Goal: Task Accomplishment & Management: Complete application form

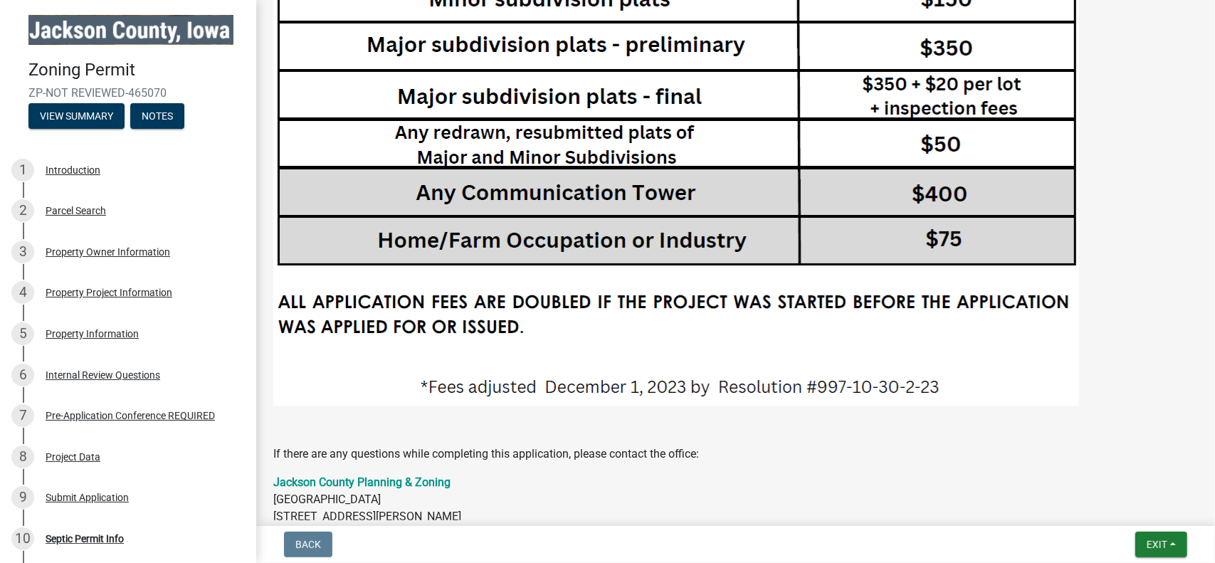
scroll to position [3228, 0]
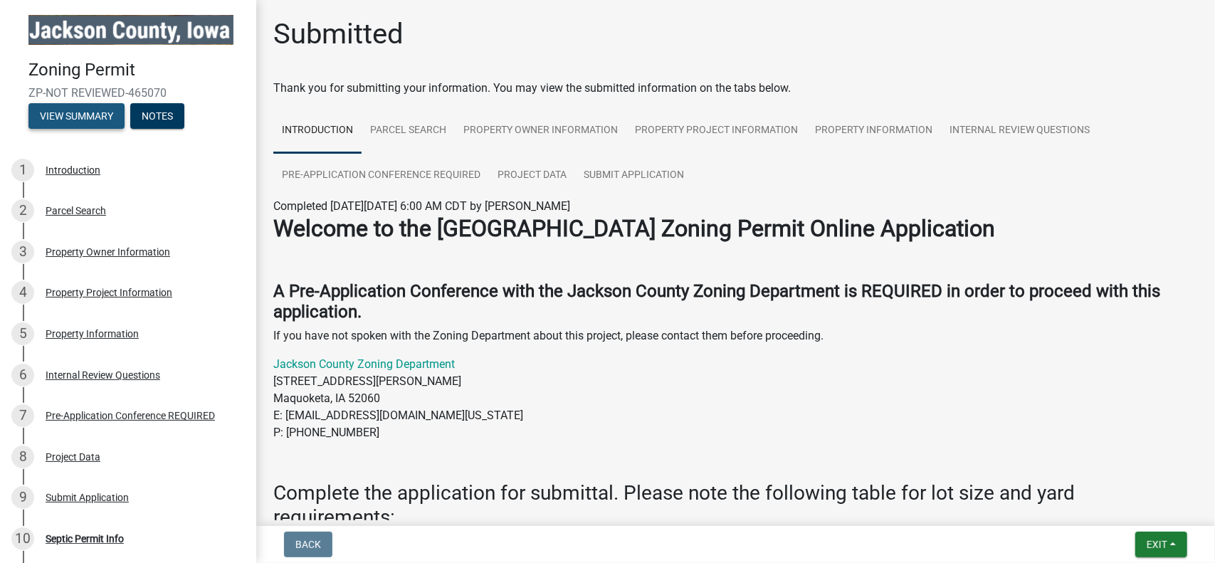
click at [94, 110] on button "View Summary" at bounding box center [76, 116] width 96 height 26
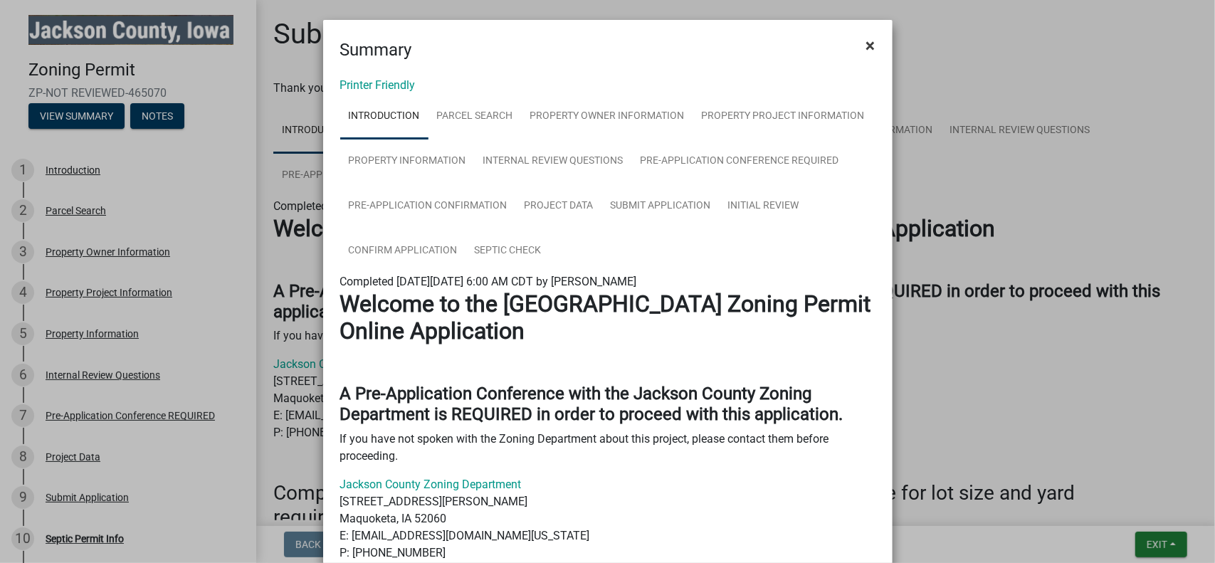
click at [859, 43] on button "×" at bounding box center [871, 46] width 32 height 40
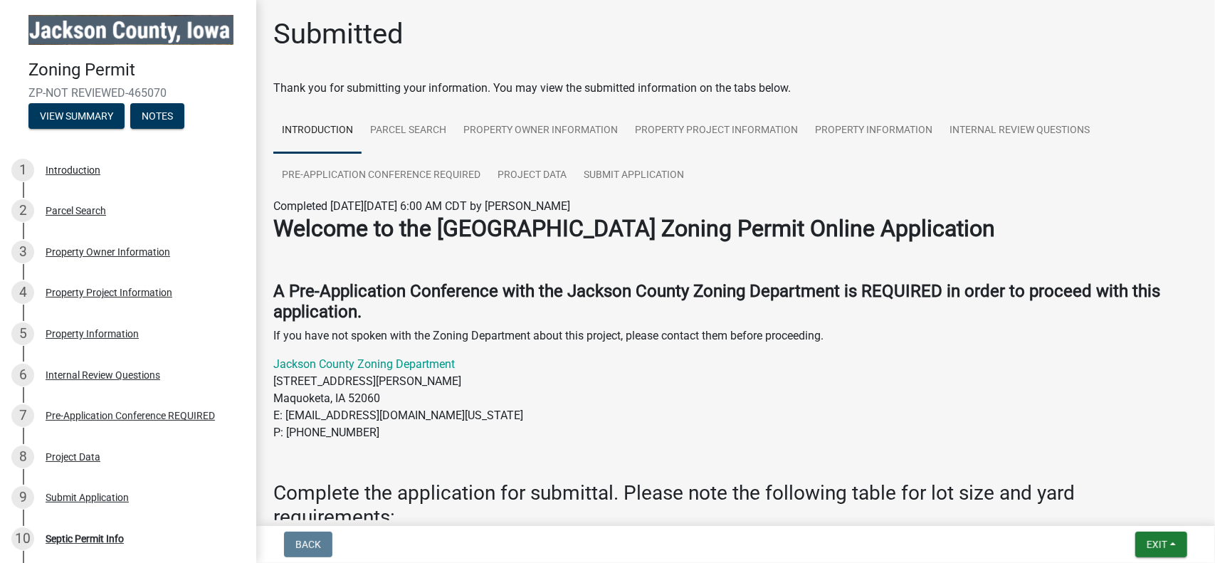
click at [136, 27] on img at bounding box center [130, 30] width 205 height 30
click at [164, 110] on button "Notes" at bounding box center [157, 116] width 54 height 26
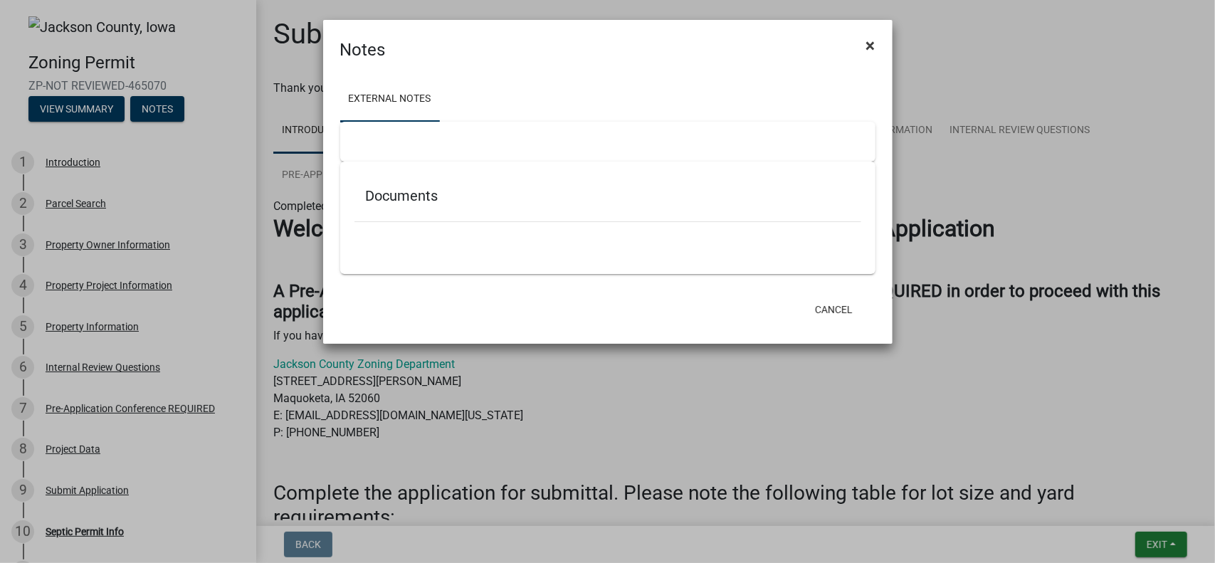
click at [865, 45] on button "×" at bounding box center [871, 46] width 32 height 40
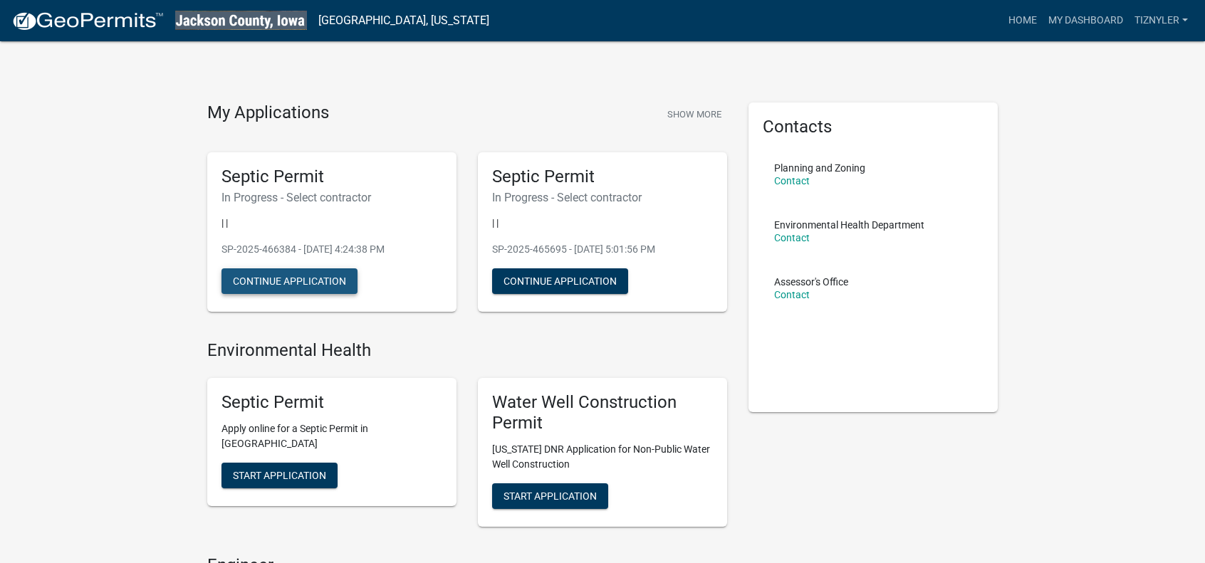
click at [330, 279] on button "Continue Application" at bounding box center [289, 281] width 136 height 26
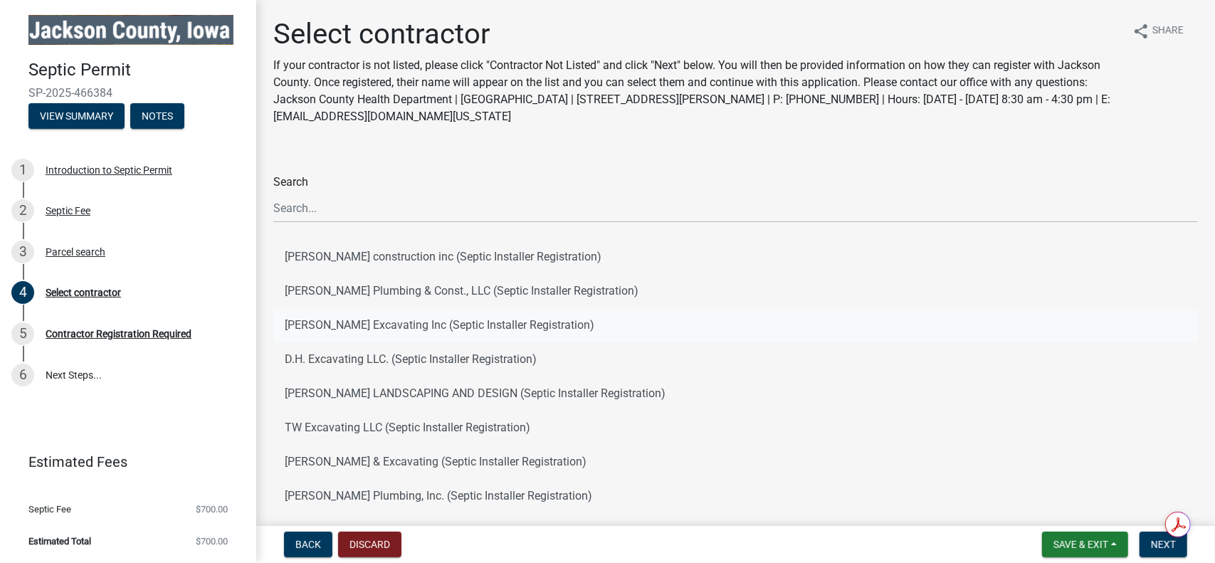
scroll to position [194, 0]
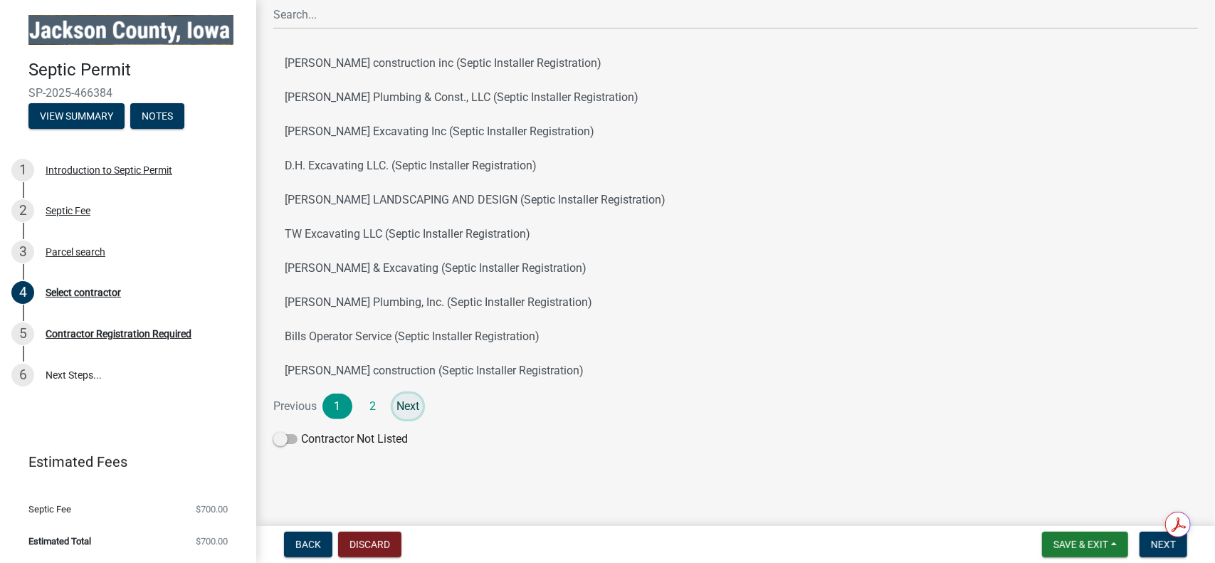
click at [421, 408] on link "Next" at bounding box center [408, 407] width 30 height 26
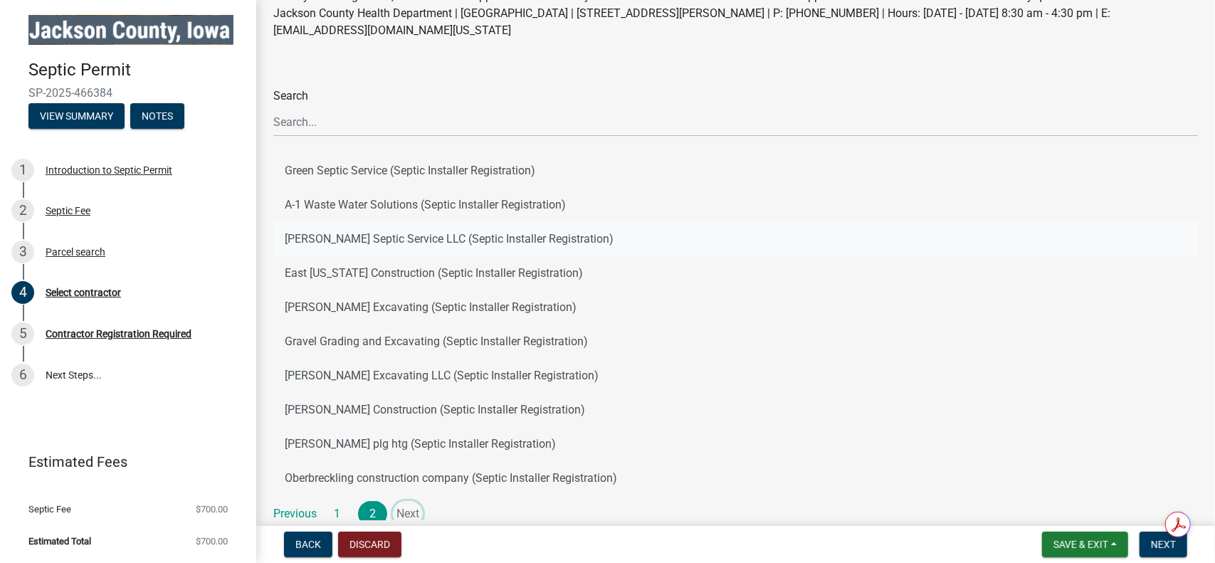
scroll to position [142, 0]
